Goal: Task Accomplishment & Management: Manage account settings

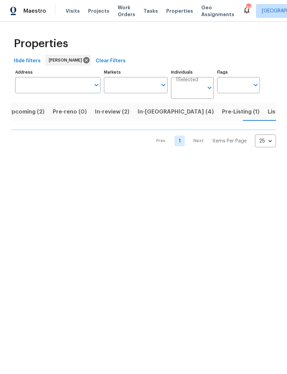
scroll to position [0, 9]
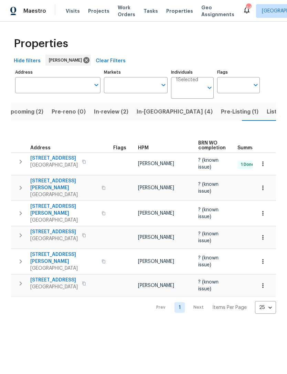
click at [221, 114] on span "Pre-Listing (1)" at bounding box center [239, 112] width 37 height 10
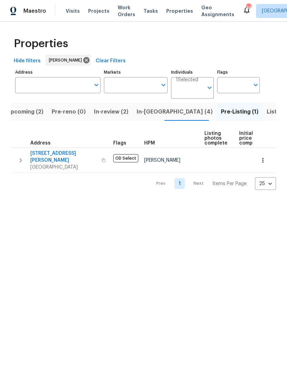
click at [47, 151] on span "2334 Hill N Dale Dr" at bounding box center [63, 157] width 67 height 14
click at [218, 0] on div "Maestro Visits Projects Work Orders Tasks Properties Geo Assignments 44 Dallas …" at bounding box center [143, 11] width 287 height 22
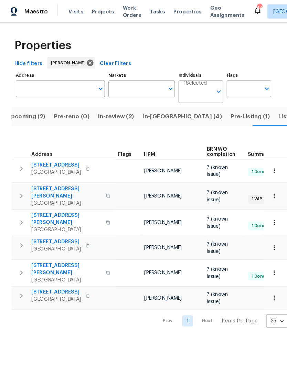
click at [32, 114] on span "Upcoming (2)" at bounding box center [25, 112] width 37 height 10
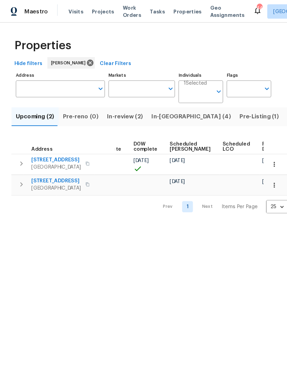
scroll to position [0, 172]
click at [167, 116] on span "In-reno (4)" at bounding box center [183, 112] width 76 height 10
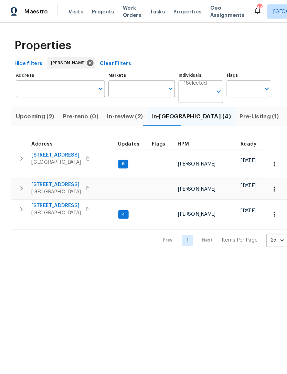
click at [229, 112] on span "Pre-Listing (1)" at bounding box center [247, 112] width 37 height 10
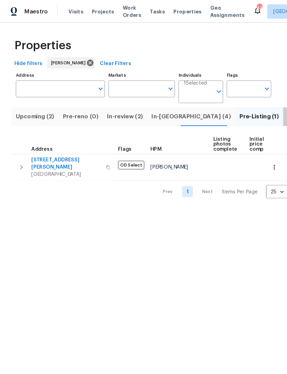
click at [275, 111] on span "Listed (9)" at bounding box center [288, 112] width 26 height 10
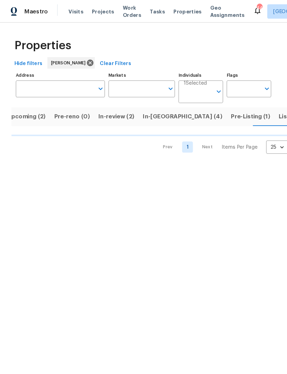
scroll to position [0, 9]
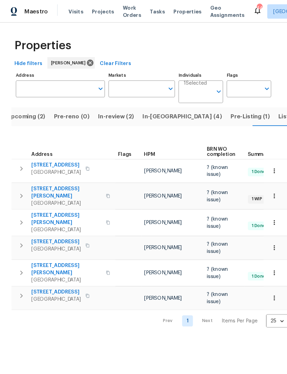
click at [157, 116] on span "In-reno (4)" at bounding box center [175, 112] width 76 height 10
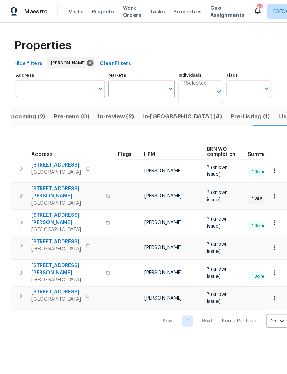
click at [221, 114] on span "Pre-Listing (1)" at bounding box center [239, 112] width 37 height 10
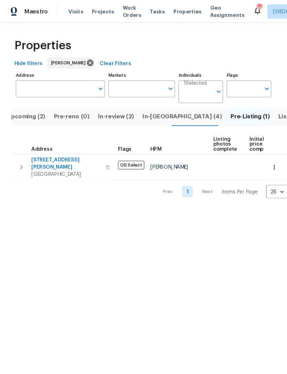
click at [65, 153] on span "2334 Hill N Dale Dr" at bounding box center [63, 157] width 67 height 14
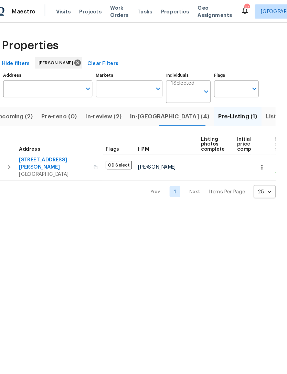
click at [267, 117] on span "Listed (9)" at bounding box center [280, 112] width 26 height 10
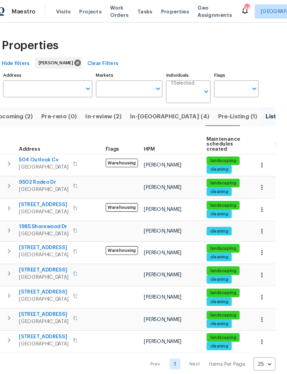
click at [137, 116] on span "In-reno (4)" at bounding box center [175, 112] width 76 height 10
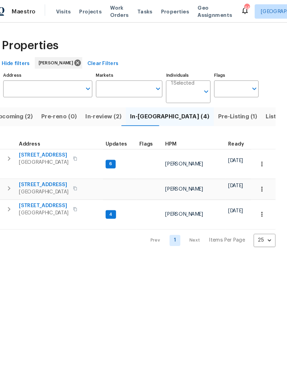
click at [11, 81] on div "Address Address Markets Markets Individuals 1 Selected Individuals Flags Flags …" at bounding box center [143, 151] width 265 height 169
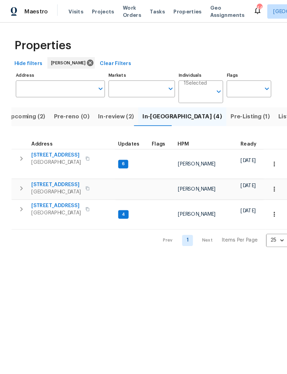
click at [267, 114] on span "Listed (9)" at bounding box center [280, 112] width 26 height 10
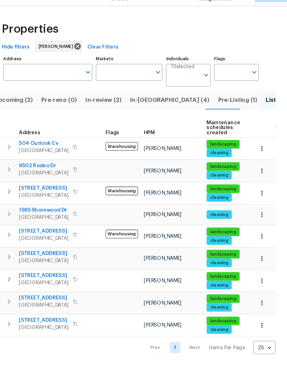
click at [42, 277] on span "[STREET_ADDRESS]" at bounding box center [53, 280] width 47 height 7
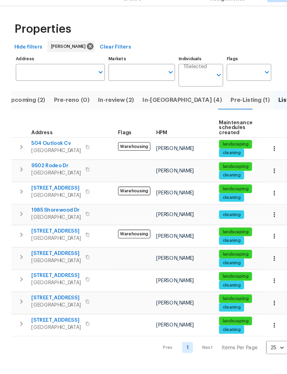
click at [28, 107] on span "Upcoming (2)" at bounding box center [25, 112] width 37 height 10
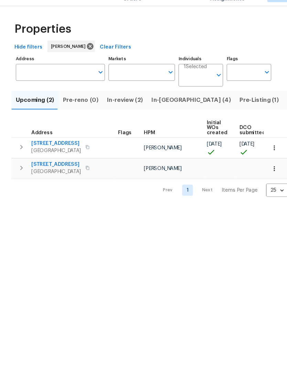
click at [275, 107] on span "Listed (9)" at bounding box center [288, 112] width 26 height 10
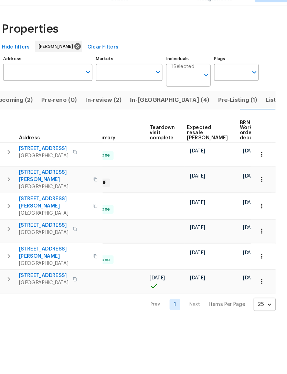
scroll to position [0, 137]
click at [267, 107] on span "Listed (9)" at bounding box center [280, 112] width 26 height 10
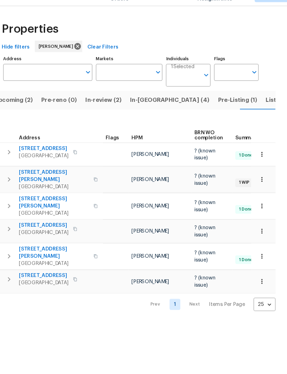
click at [267, 107] on span "Listed (9)" at bounding box center [280, 112] width 26 height 10
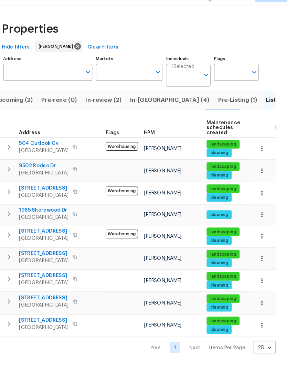
click at [143, 107] on span "In-reno (4)" at bounding box center [175, 112] width 76 height 10
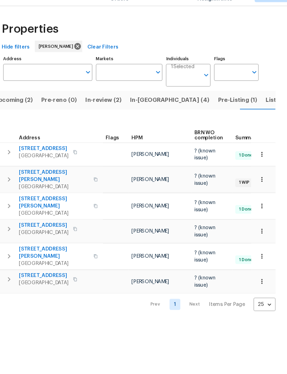
click at [267, 107] on span "Listed (9)" at bounding box center [280, 112] width 26 height 10
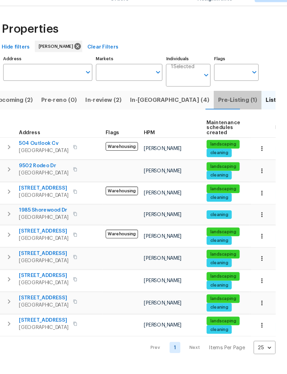
click at [221, 107] on span "Pre-Listing (1)" at bounding box center [239, 112] width 37 height 10
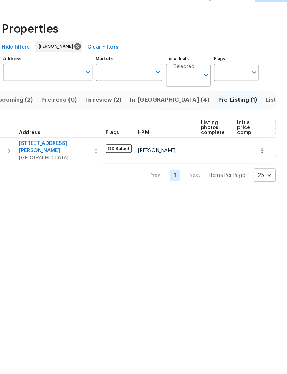
click at [141, 107] on span "In-reno (4)" at bounding box center [175, 112] width 76 height 10
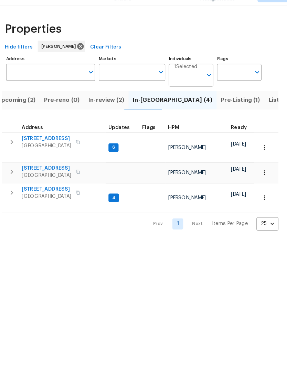
click at [94, 107] on span "In-review (2)" at bounding box center [111, 112] width 34 height 10
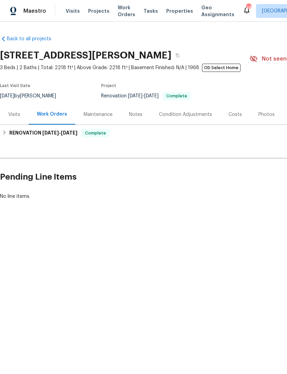
click at [258, 114] on div "Photos" at bounding box center [266, 114] width 16 height 7
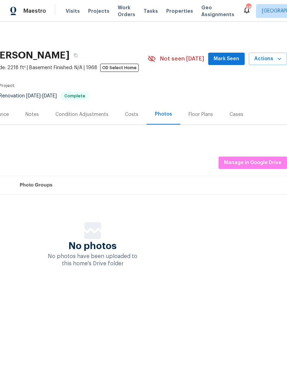
scroll to position [0, 102]
click at [244, 165] on span "Manage in Google Drive" at bounding box center [252, 163] width 57 height 9
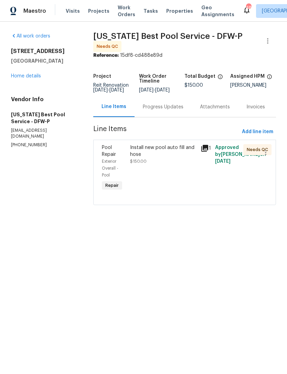
click at [197, 160] on div "Install new pool auto fill and hose $150.00" at bounding box center [163, 168] width 71 height 52
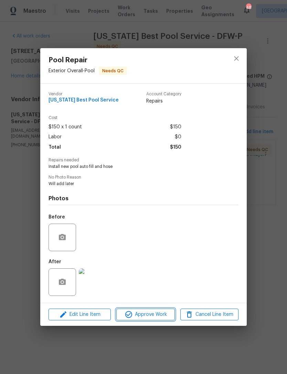
click at [164, 314] on span "Approve Work" at bounding box center [145, 314] width 54 height 9
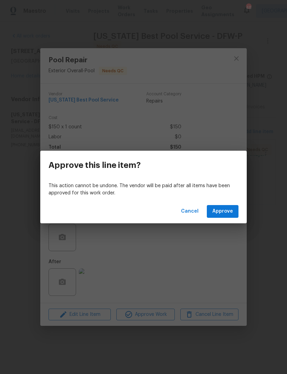
click at [233, 207] on button "Approve" at bounding box center [223, 211] width 32 height 13
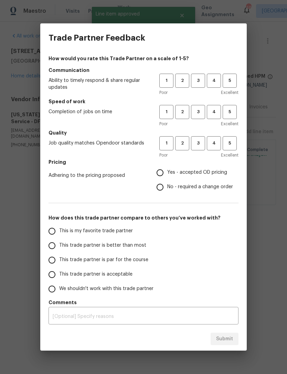
click at [216, 84] on span "4" at bounding box center [213, 81] width 13 height 8
click at [213, 110] on span "4" at bounding box center [213, 112] width 13 height 8
click at [213, 147] on span "4" at bounding box center [213, 143] width 13 height 8
click at [171, 174] on span "Yes - accepted OD pricing" at bounding box center [197, 172] width 60 height 7
click at [167, 174] on input "Yes - accepted OD pricing" at bounding box center [160, 172] width 14 height 14
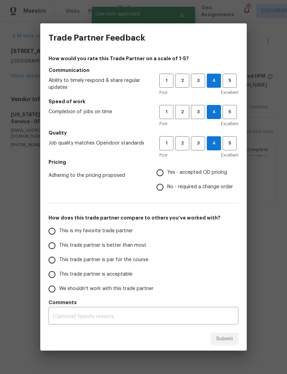
radio input "true"
click at [118, 234] on span "This is my favorite trade partner" at bounding box center [96, 230] width 74 height 7
click at [59, 234] on input "This is my favorite trade partner" at bounding box center [52, 231] width 14 height 14
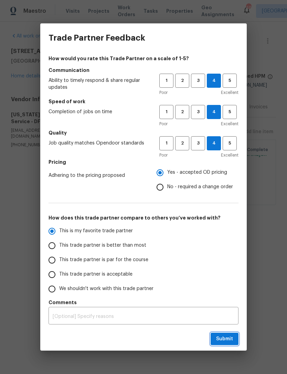
click at [227, 335] on span "Submit" at bounding box center [224, 339] width 17 height 9
radio input "true"
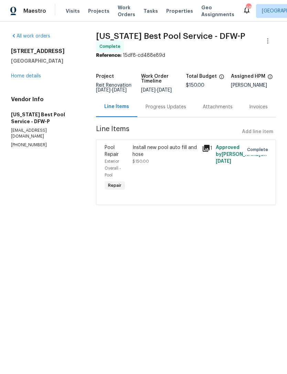
radio input "false"
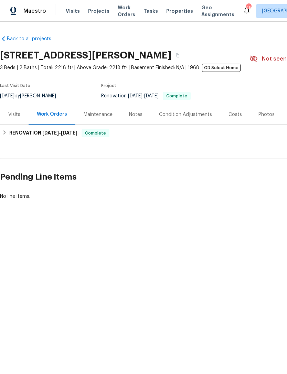
click at [264, 118] on div "Photos" at bounding box center [266, 114] width 16 height 7
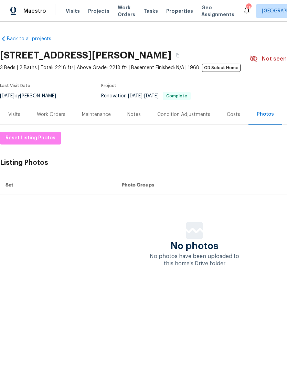
click at [224, 254] on span "No photos have been uploaded to this home's Drive folder" at bounding box center [194, 260] width 89 height 13
click at [128, 116] on div "Notes" at bounding box center [133, 114] width 13 height 7
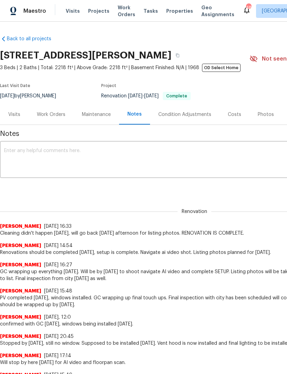
click at [243, 172] on textarea at bounding box center [194, 160] width 380 height 24
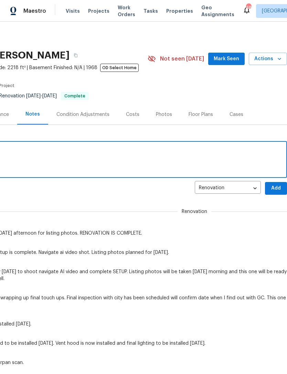
scroll to position [0, 102]
type textarea "Photos uploaded and QC complete."
click at [226, 59] on span "Mark Seen" at bounding box center [226, 59] width 25 height 9
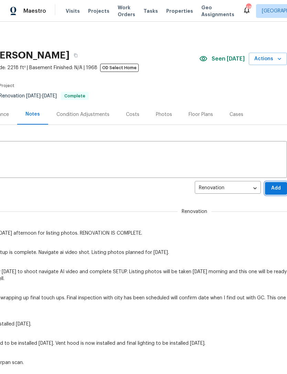
click at [279, 187] on span "Add" at bounding box center [275, 188] width 11 height 9
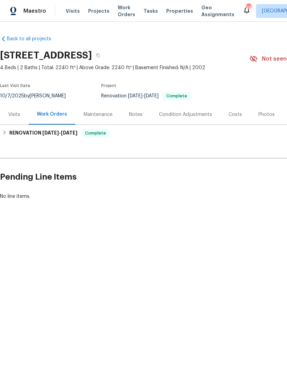
click at [262, 117] on div "Photos" at bounding box center [266, 114] width 16 height 7
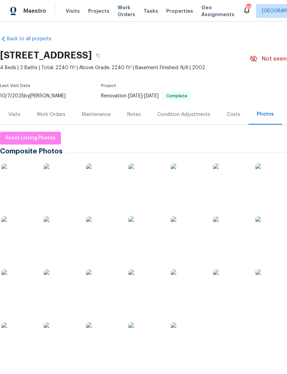
click at [26, 186] on img at bounding box center [18, 180] width 34 height 34
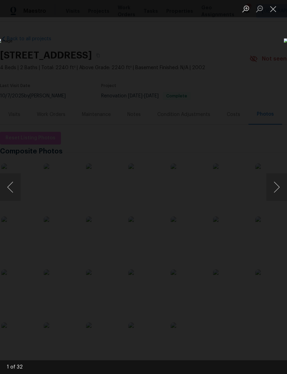
click at [272, 191] on button "Next image" at bounding box center [276, 187] width 21 height 28
click at [268, 193] on button "Next image" at bounding box center [276, 187] width 21 height 28
click at [268, 194] on button "Next image" at bounding box center [276, 187] width 21 height 28
click at [269, 193] on button "Next image" at bounding box center [276, 187] width 21 height 28
click at [273, 188] on button "Next image" at bounding box center [276, 187] width 21 height 28
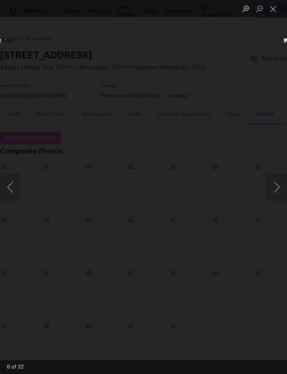
click at [269, 191] on button "Next image" at bounding box center [276, 187] width 21 height 28
click at [271, 189] on button "Next image" at bounding box center [276, 187] width 21 height 28
click at [269, 190] on button "Next image" at bounding box center [276, 187] width 21 height 28
click at [269, 191] on button "Next image" at bounding box center [276, 187] width 21 height 28
click at [270, 190] on button "Next image" at bounding box center [276, 187] width 21 height 28
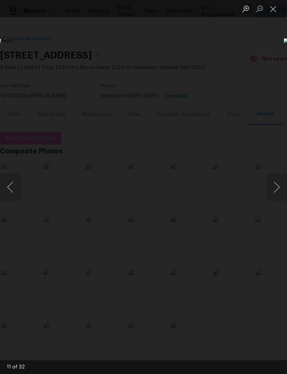
click at [267, 192] on button "Next image" at bounding box center [276, 187] width 21 height 28
click at [269, 193] on button "Next image" at bounding box center [276, 187] width 21 height 28
click at [271, 189] on button "Next image" at bounding box center [276, 187] width 21 height 28
click at [272, 189] on button "Next image" at bounding box center [276, 187] width 21 height 28
click at [271, 190] on button "Next image" at bounding box center [276, 187] width 21 height 28
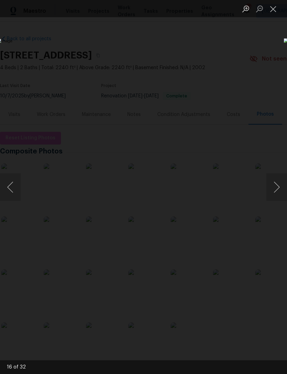
click at [269, 192] on button "Next image" at bounding box center [276, 187] width 21 height 28
click at [269, 193] on button "Next image" at bounding box center [276, 187] width 21 height 28
click at [270, 192] on button "Next image" at bounding box center [276, 187] width 21 height 28
click at [273, 189] on button "Next image" at bounding box center [276, 187] width 21 height 28
click at [272, 189] on button "Next image" at bounding box center [276, 187] width 21 height 28
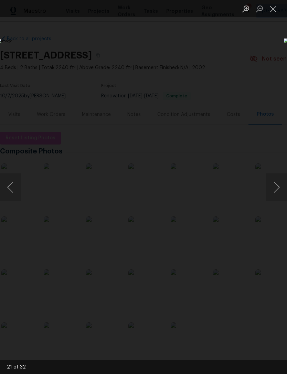
click at [273, 188] on button "Next image" at bounding box center [276, 187] width 21 height 28
click at [272, 188] on button "Next image" at bounding box center [276, 187] width 21 height 28
click at [270, 188] on button "Next image" at bounding box center [276, 187] width 21 height 28
click at [277, 185] on button "Next image" at bounding box center [276, 187] width 21 height 28
click at [272, 188] on button "Next image" at bounding box center [276, 187] width 21 height 28
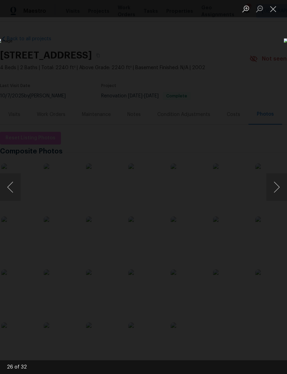
click at [273, 188] on button "Next image" at bounding box center [276, 187] width 21 height 28
click at [270, 189] on button "Next image" at bounding box center [276, 187] width 21 height 28
click at [269, 190] on button "Next image" at bounding box center [276, 187] width 21 height 28
click at [270, 189] on button "Next image" at bounding box center [276, 187] width 21 height 28
click at [269, 189] on button "Next image" at bounding box center [276, 187] width 21 height 28
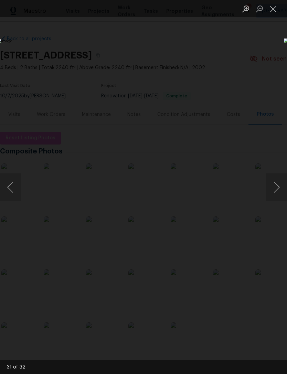
click at [272, 187] on button "Next image" at bounding box center [276, 187] width 21 height 28
click at [271, 188] on button "Next image" at bounding box center [276, 187] width 21 height 28
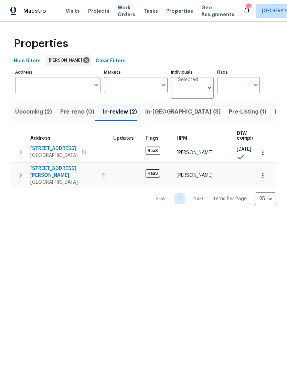
click at [275, 114] on span "Listed (9)" at bounding box center [288, 112] width 26 height 10
